Goal: Check status

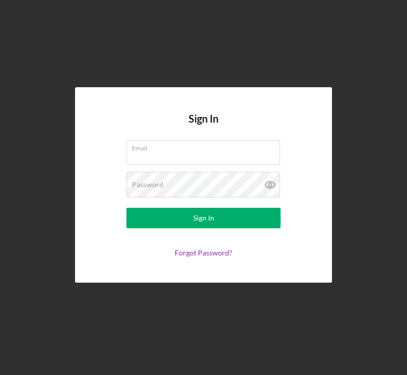
click at [198, 166] on div "Email" at bounding box center [203, 153] width 154 height 26
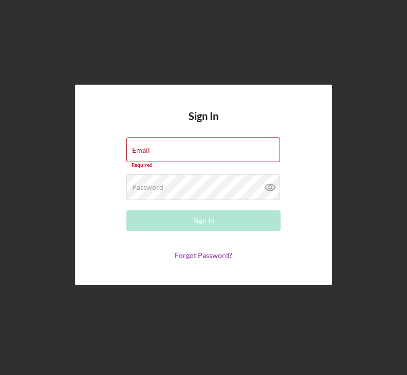
click at [202, 168] on div "Email Required" at bounding box center [203, 153] width 154 height 31
type input "[PERSON_NAME][EMAIL_ADDRESS][DOMAIN_NAME]"
click at [203, 231] on button "Sign In" at bounding box center [203, 221] width 154 height 21
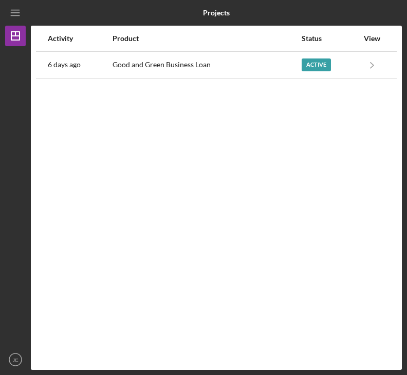
click at [319, 68] on div "Active" at bounding box center [315, 65] width 29 height 13
